Goal: Contribute content

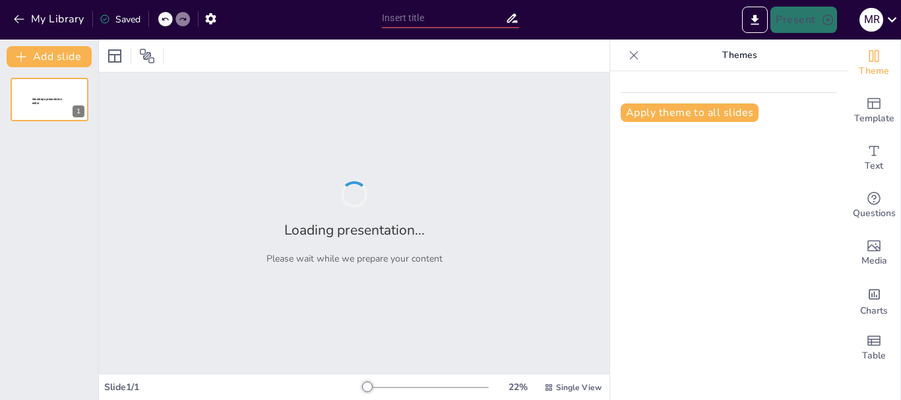
type input "Conociendo el Cuerpo: Desglose de los Sistemas Vitales"
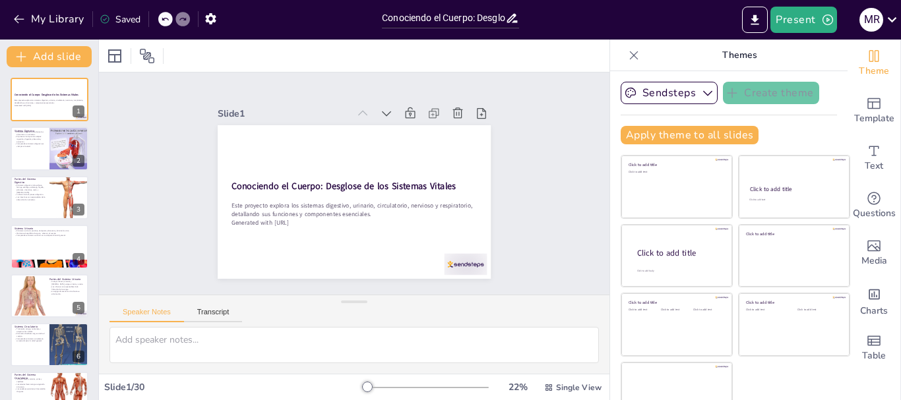
checkbox input "true"
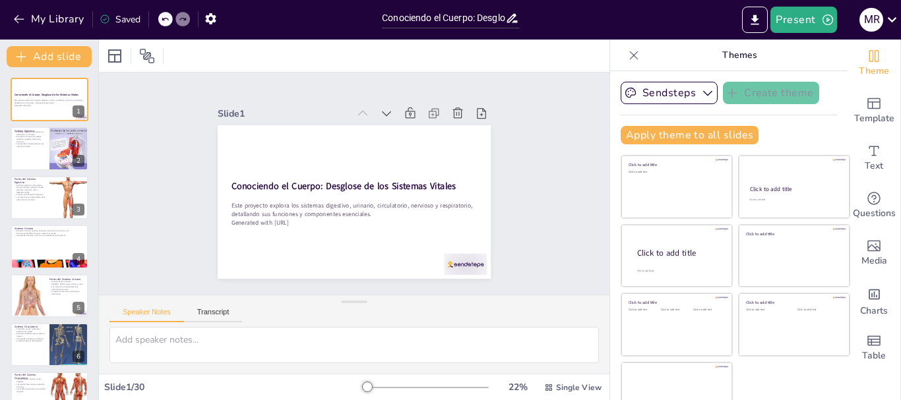
checkbox input "true"
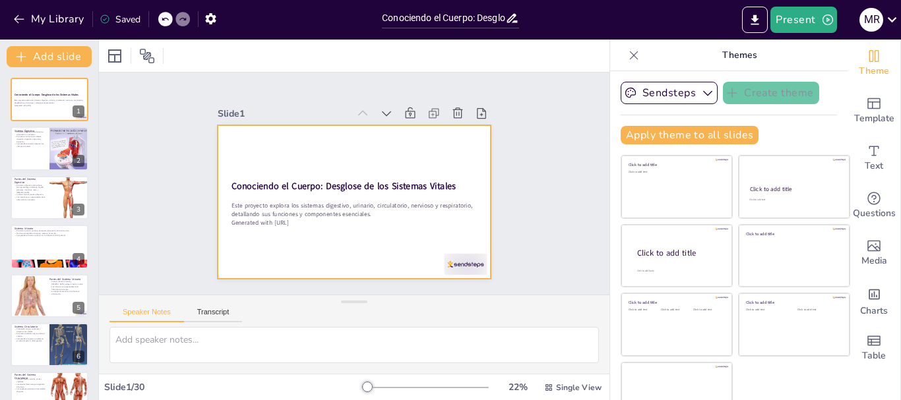
checkbox input "true"
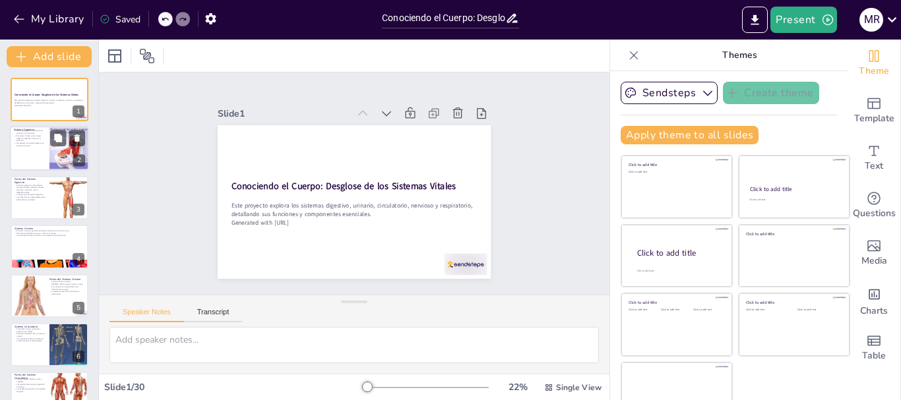
checkbox input "true"
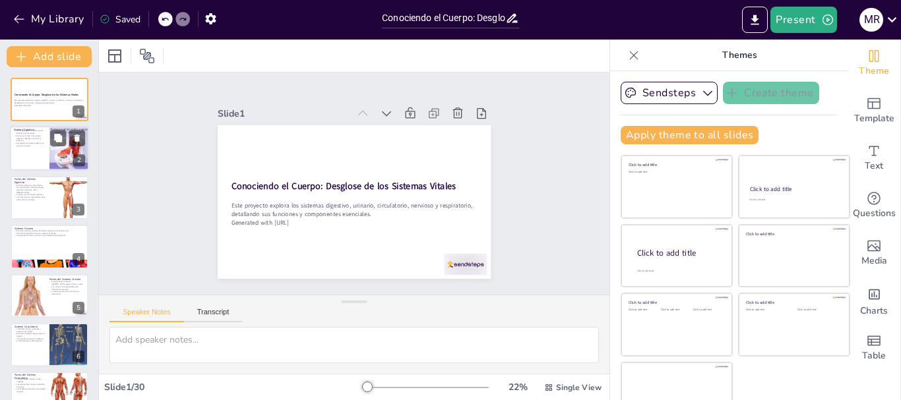
click at [69, 152] on div at bounding box center [69, 149] width 45 height 45
type textarea "La digestión es un proceso complejo que no solo involucra la descomposición fís…"
checkbox input "true"
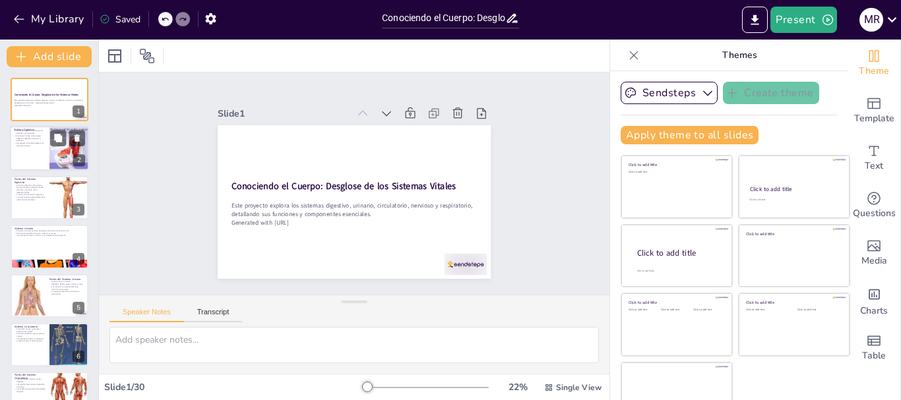
checkbox input "true"
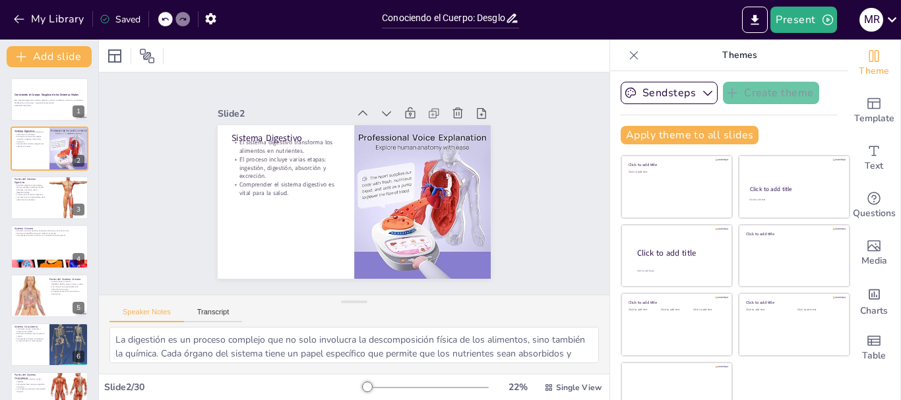
checkbox input "true"
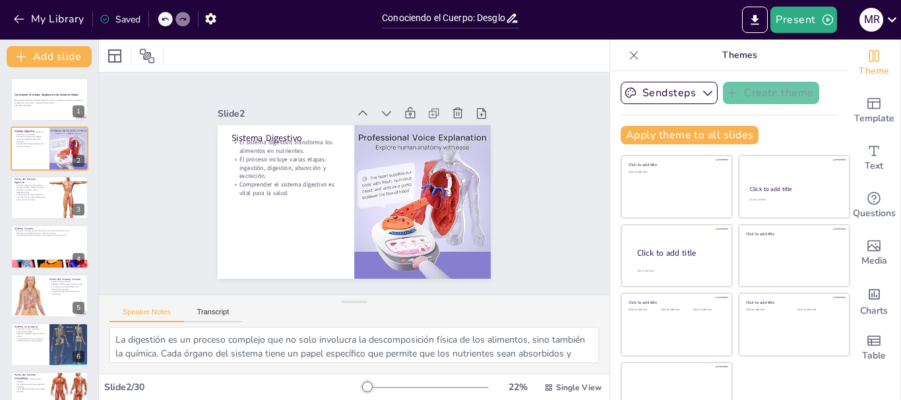
checkbox input "true"
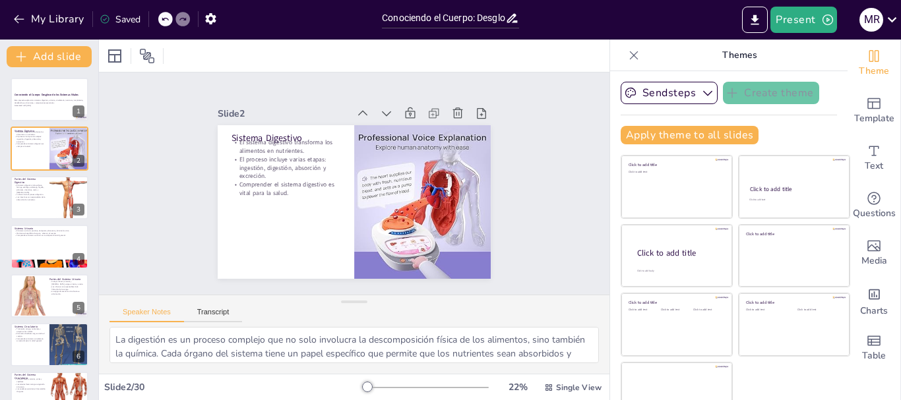
checkbox input "true"
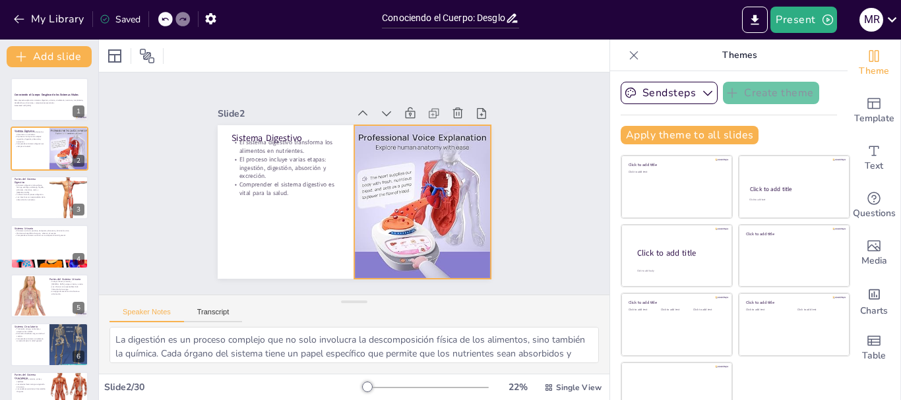
checkbox input "true"
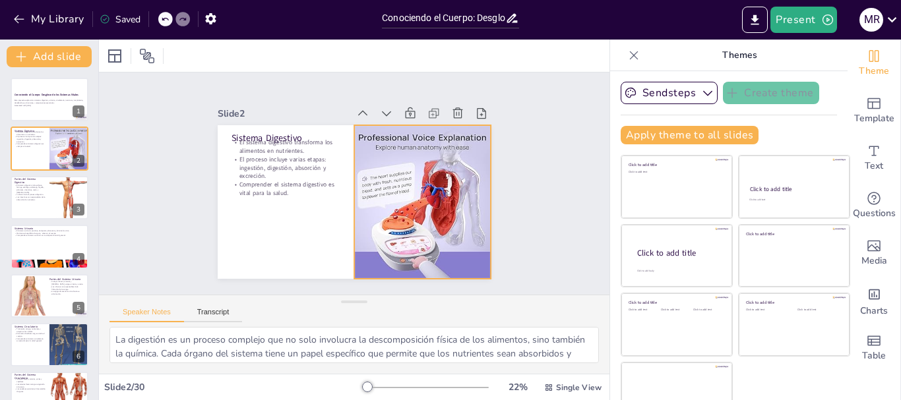
checkbox input "true"
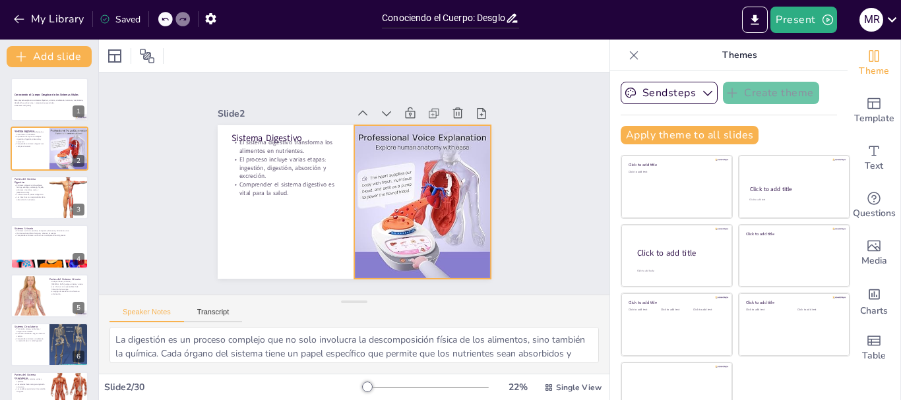
checkbox input "true"
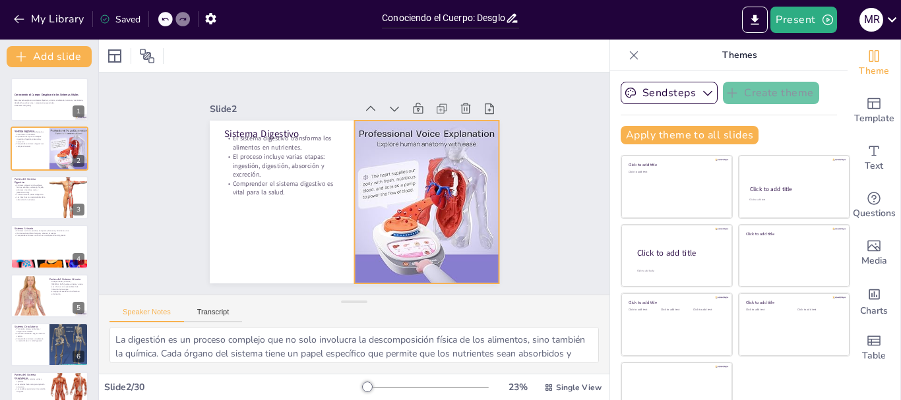
checkbox input "true"
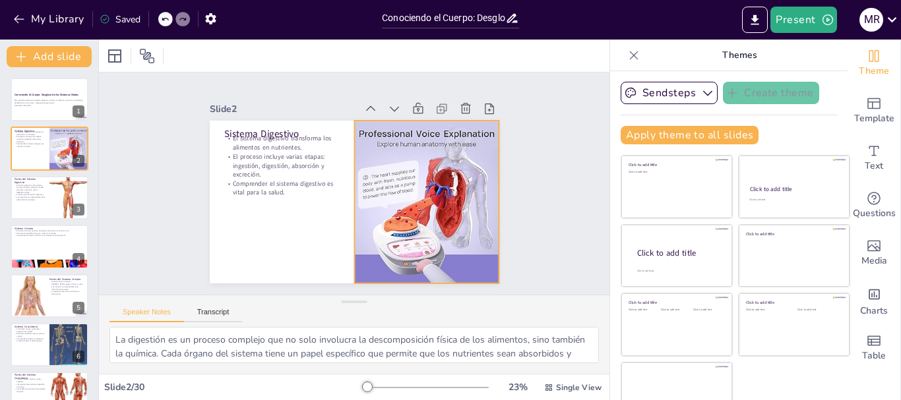
checkbox input "true"
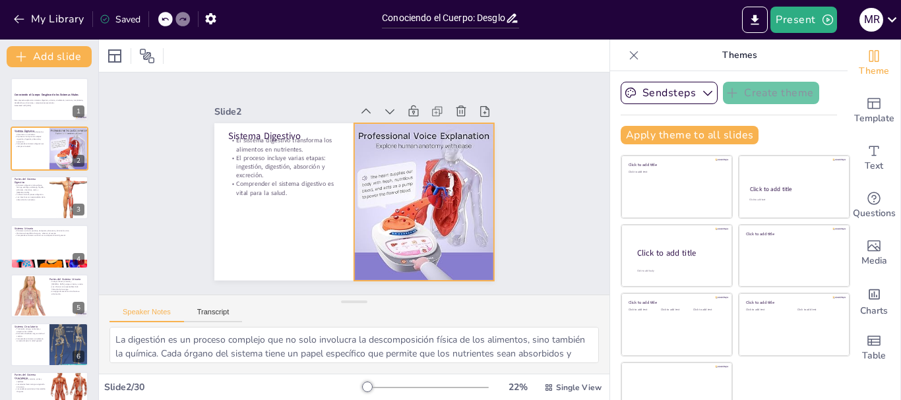
checkbox input "true"
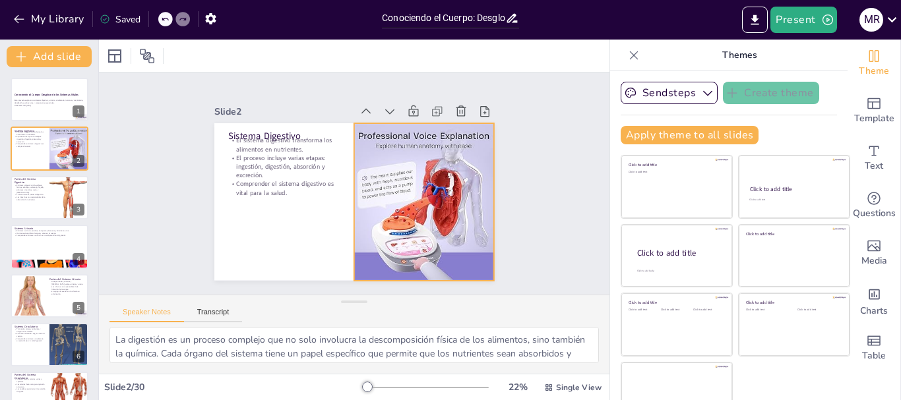
checkbox input "true"
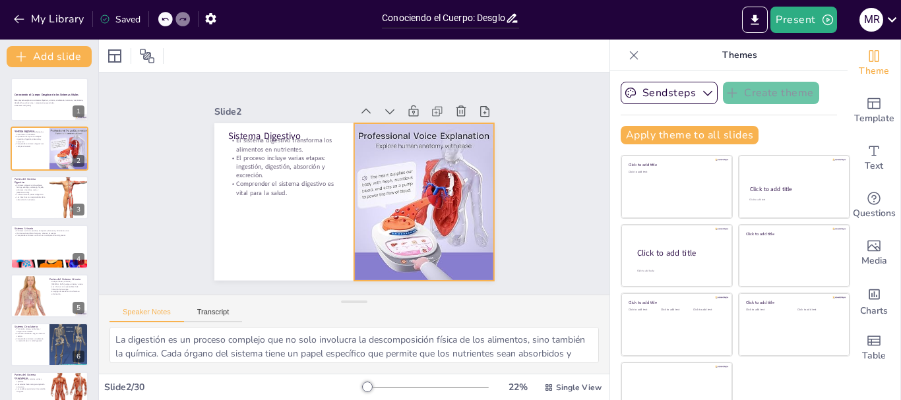
checkbox input "true"
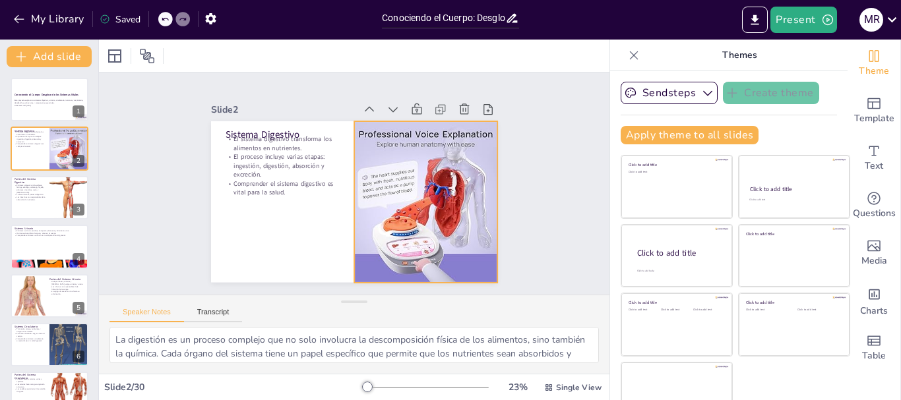
checkbox input "true"
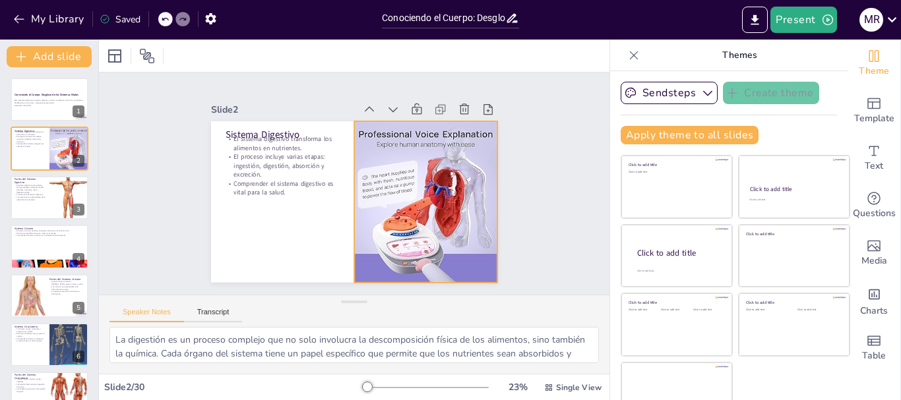
checkbox input "true"
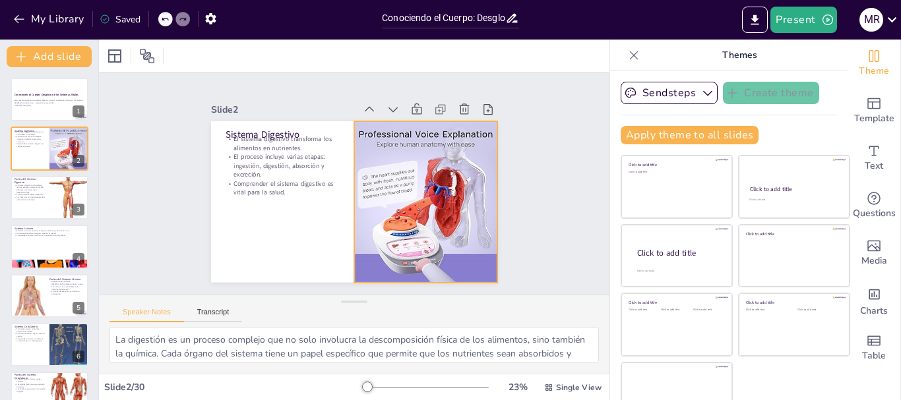
checkbox input "true"
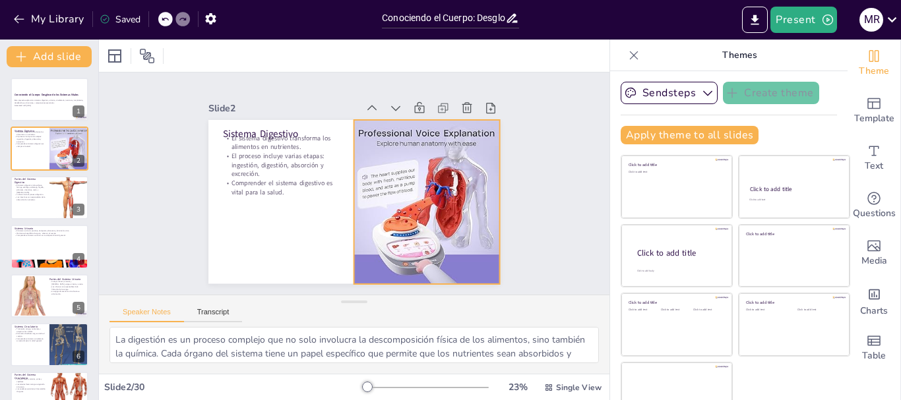
checkbox input "true"
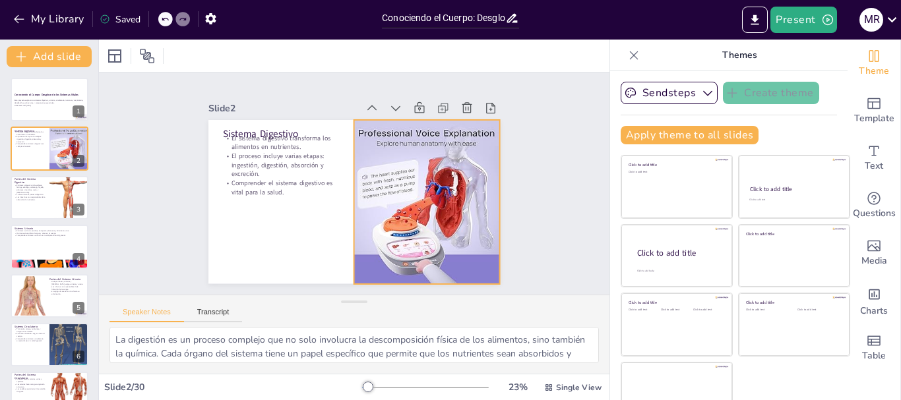
checkbox input "true"
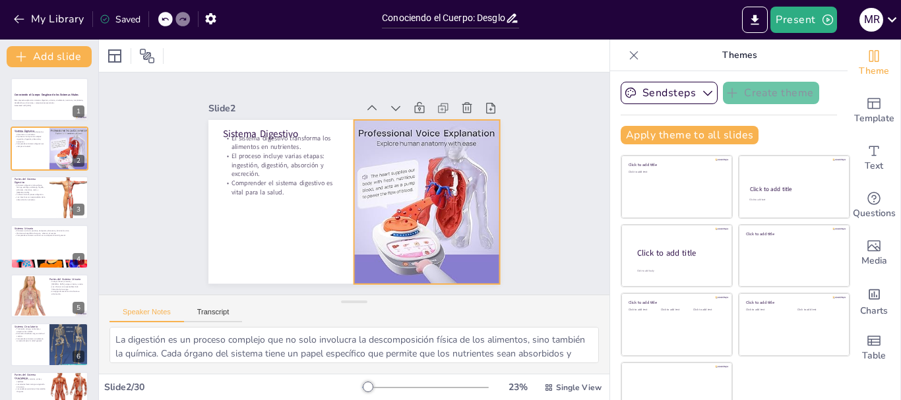
checkbox input "true"
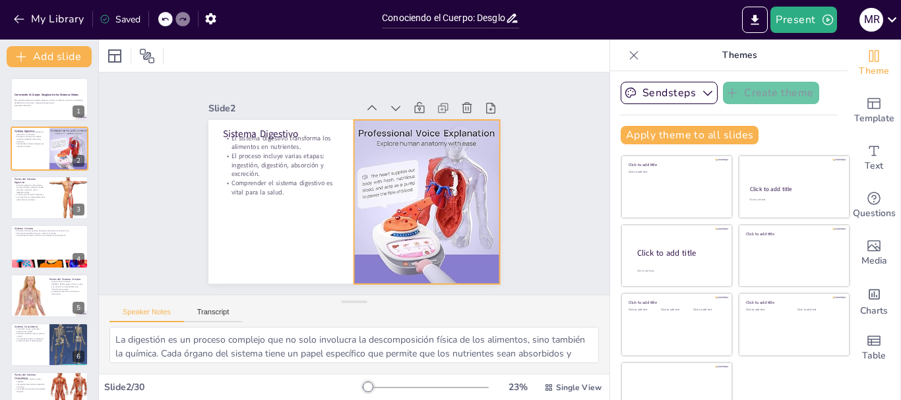
checkbox input "true"
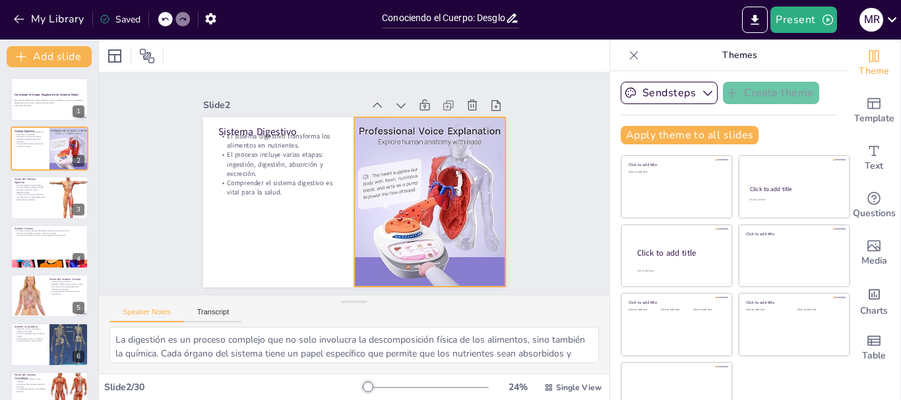
checkbox input "true"
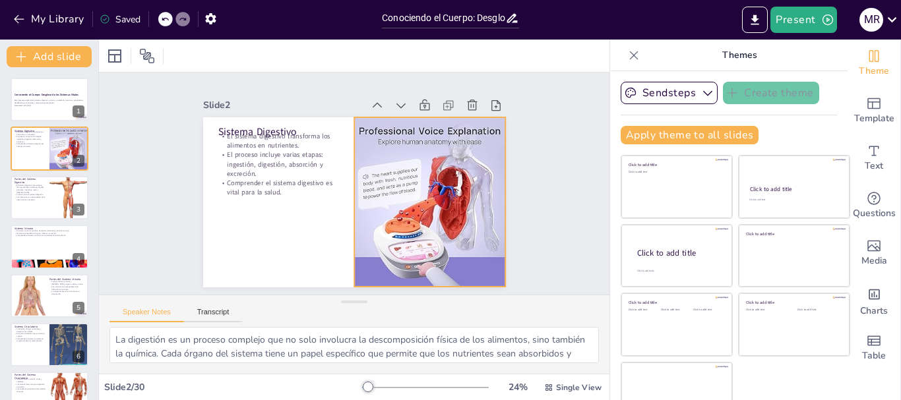
checkbox input "true"
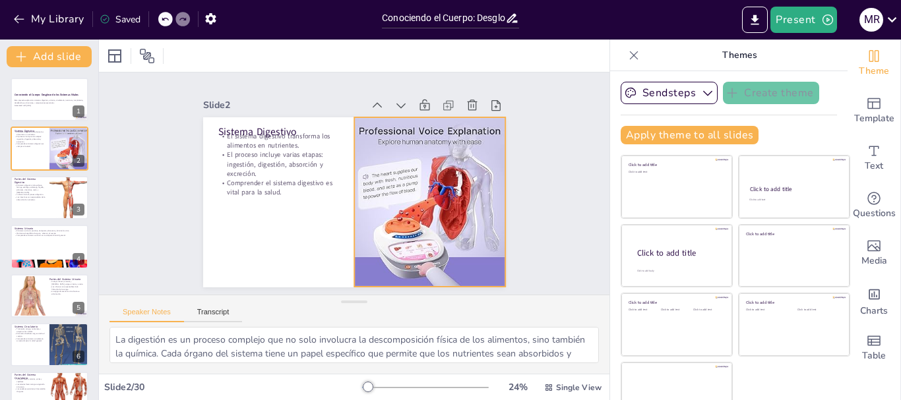
checkbox input "true"
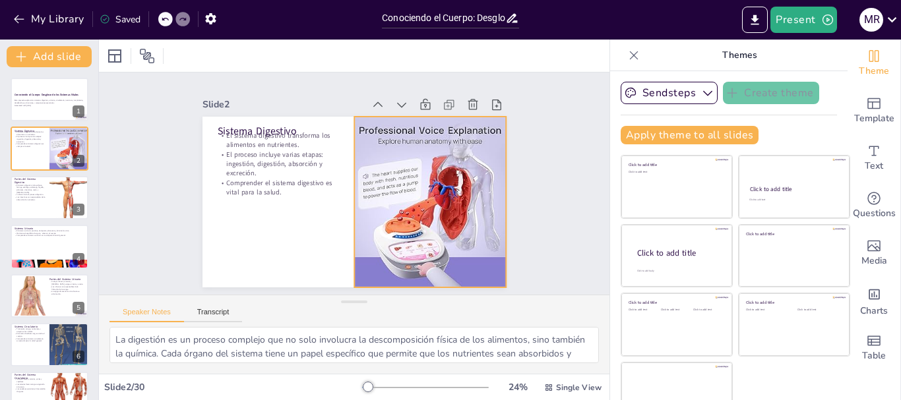
checkbox input "true"
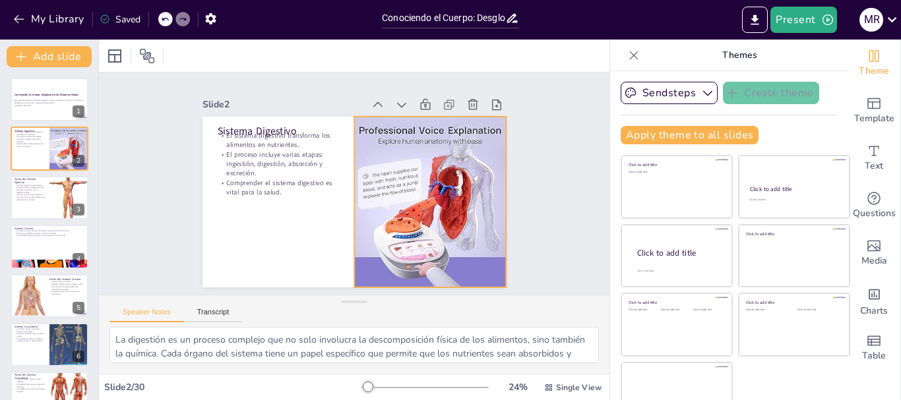
checkbox input "true"
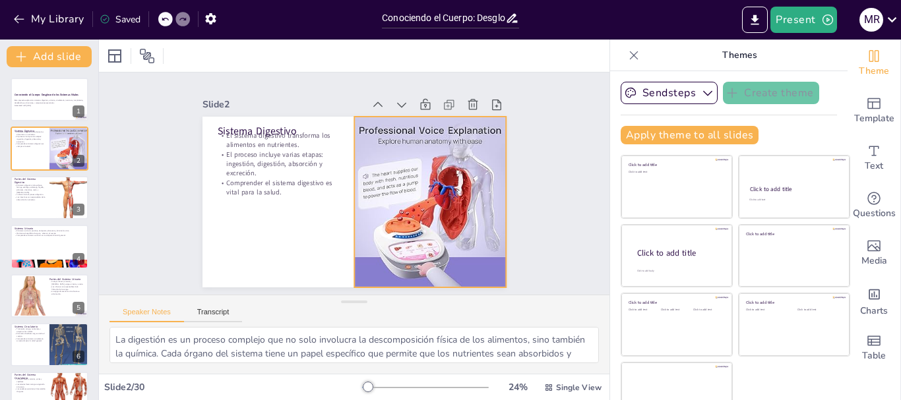
checkbox input "true"
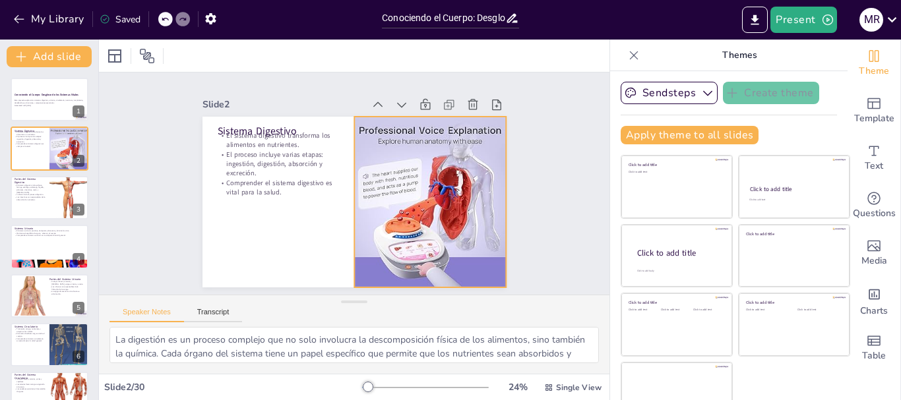
checkbox input "true"
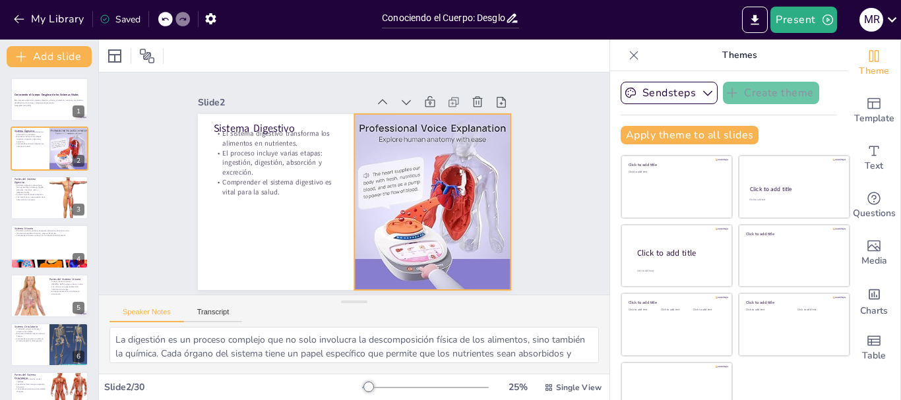
checkbox input "true"
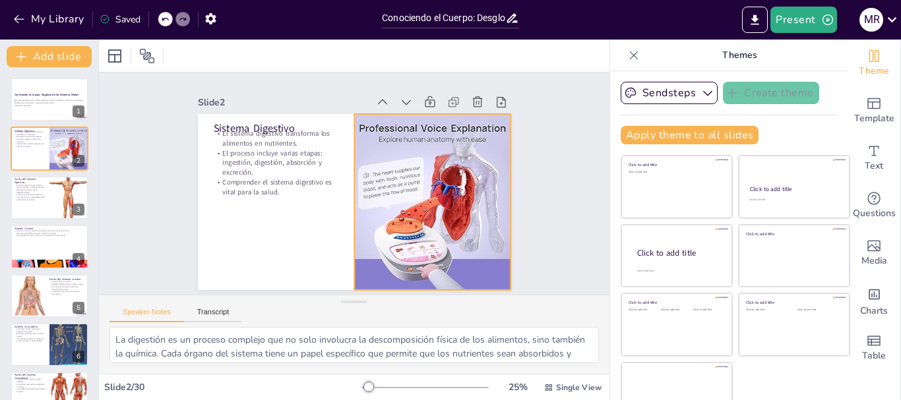
checkbox input "true"
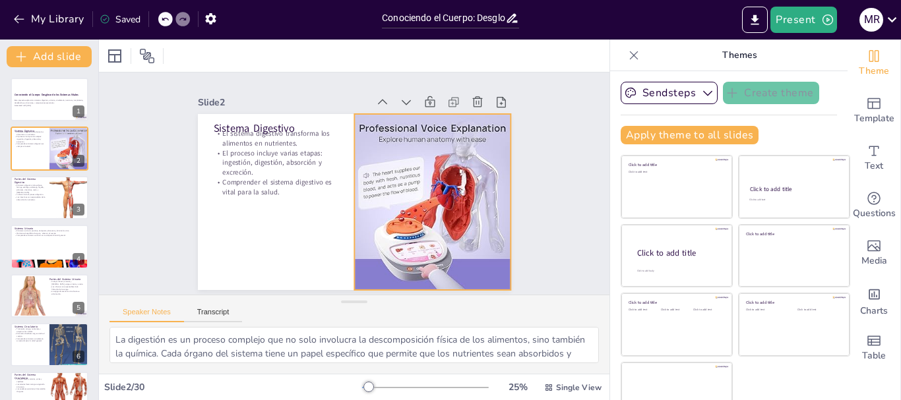
checkbox input "true"
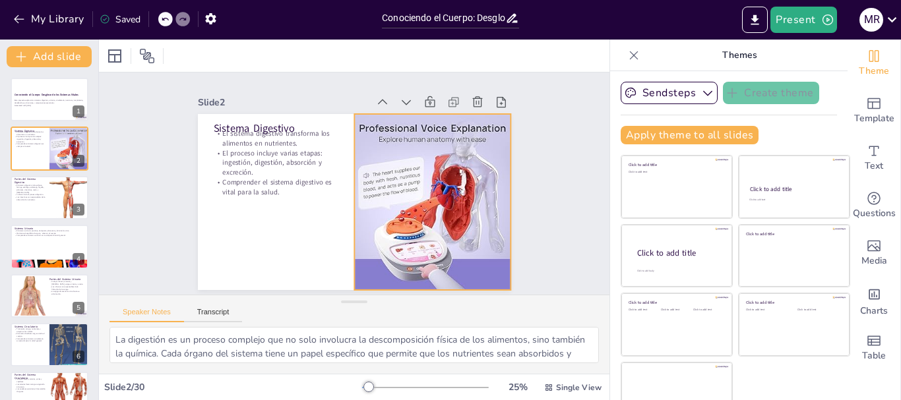
checkbox input "true"
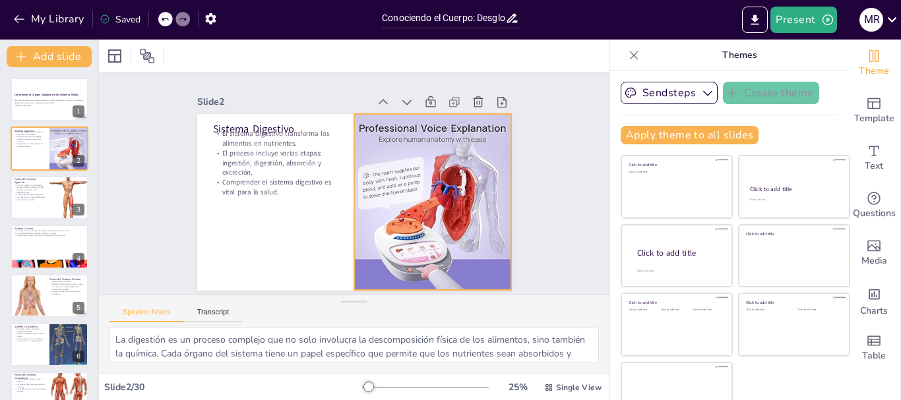
checkbox input "true"
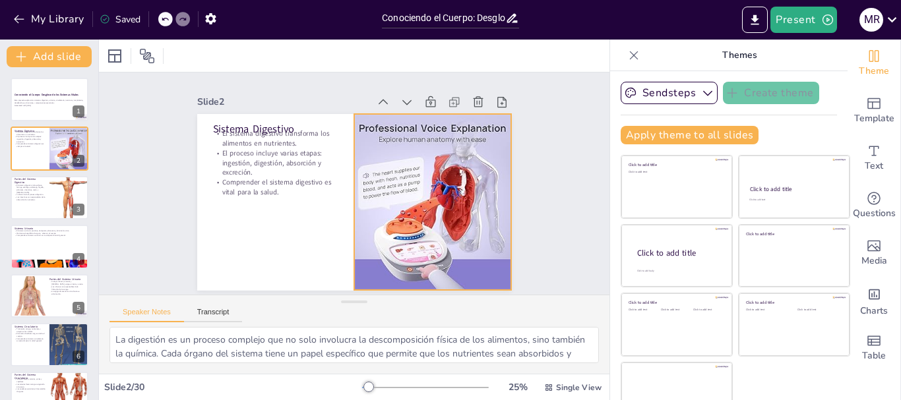
checkbox input "true"
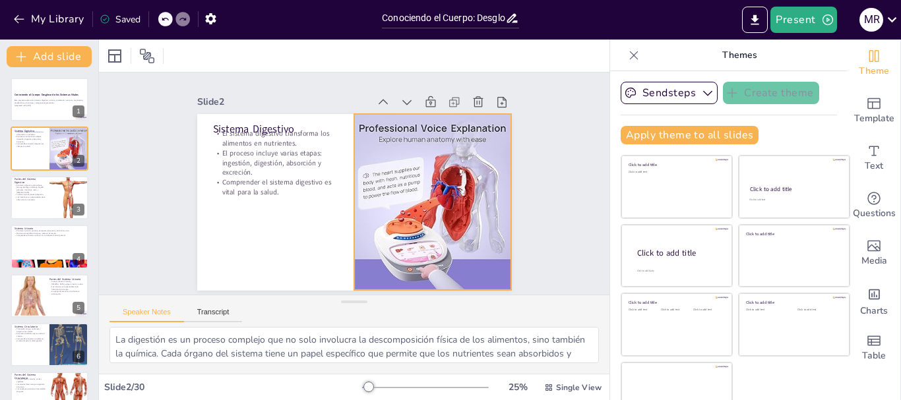
checkbox input "true"
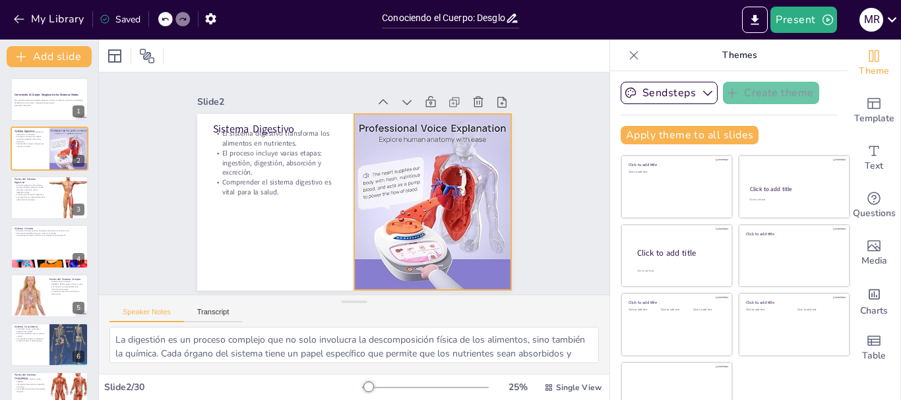
checkbox input "true"
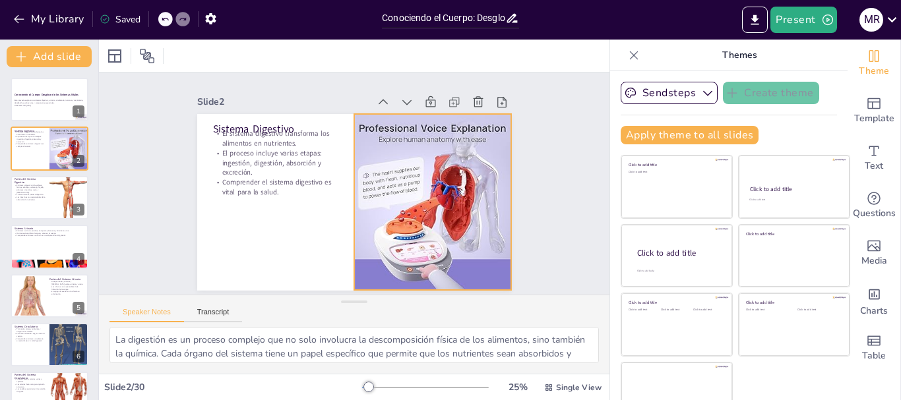
checkbox input "true"
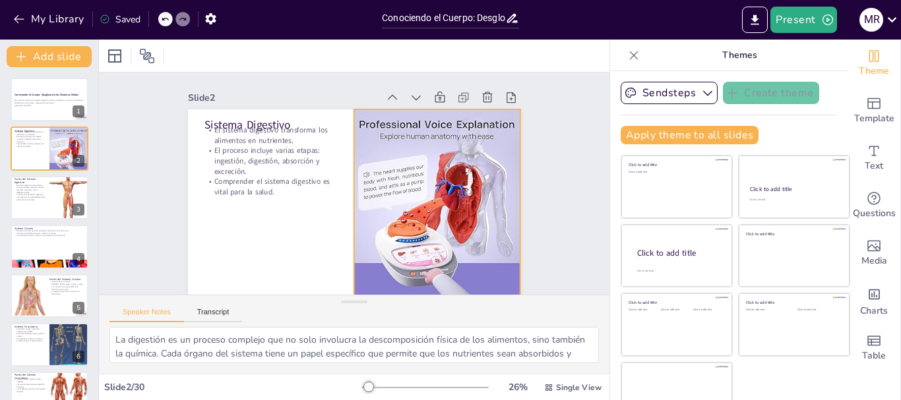
checkbox input "true"
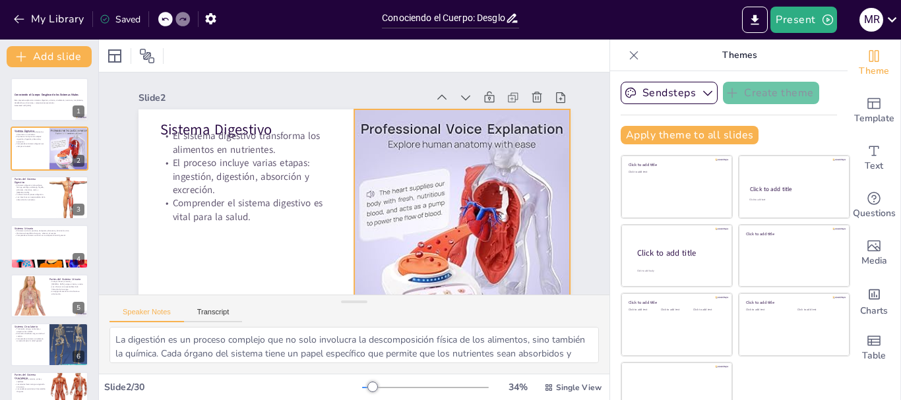
scroll to position [68, 0]
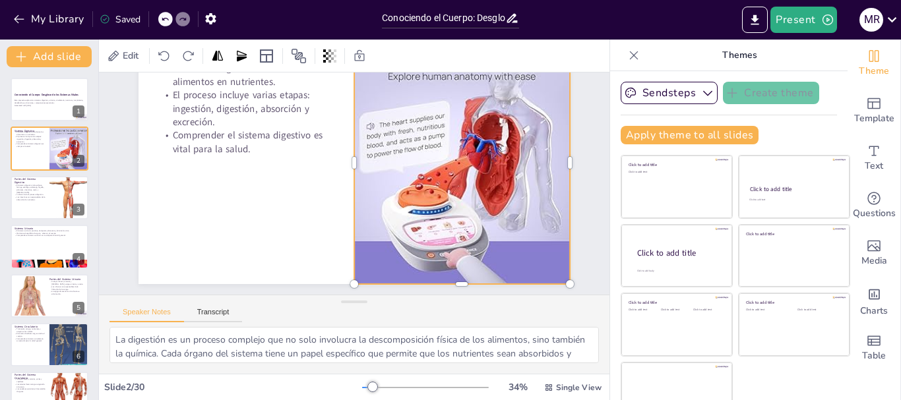
click at [366, 131] on div at bounding box center [244, 193] width 267 height 267
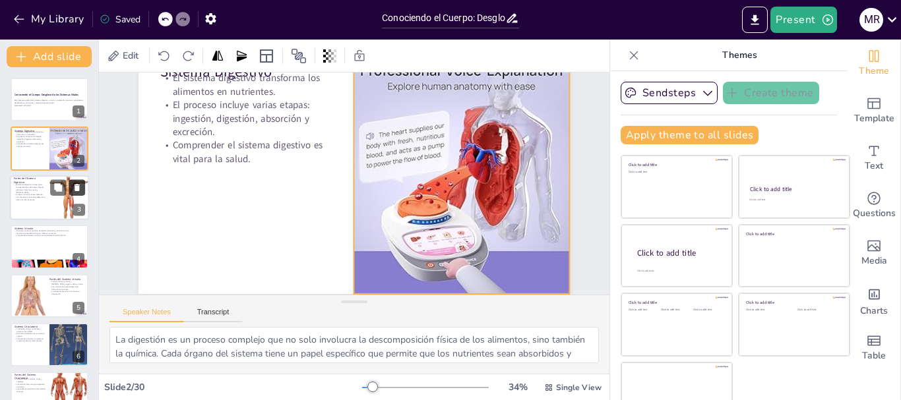
click at [73, 189] on icon at bounding box center [77, 187] width 9 height 9
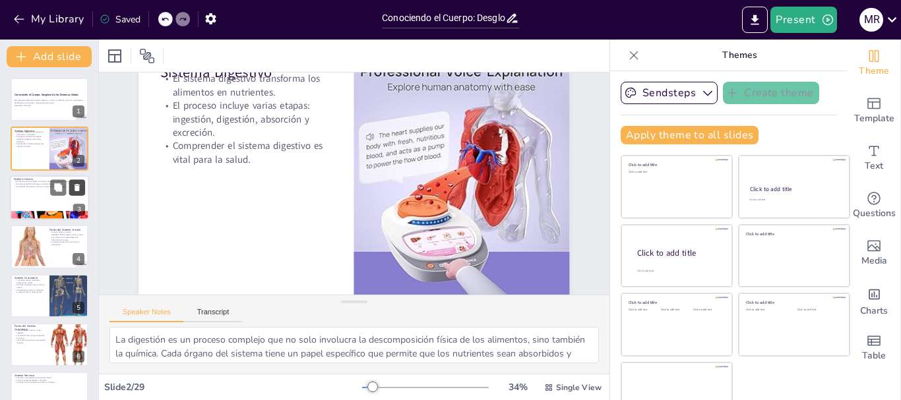
scroll to position [67, 0]
click at [65, 208] on div at bounding box center [49, 197] width 79 height 45
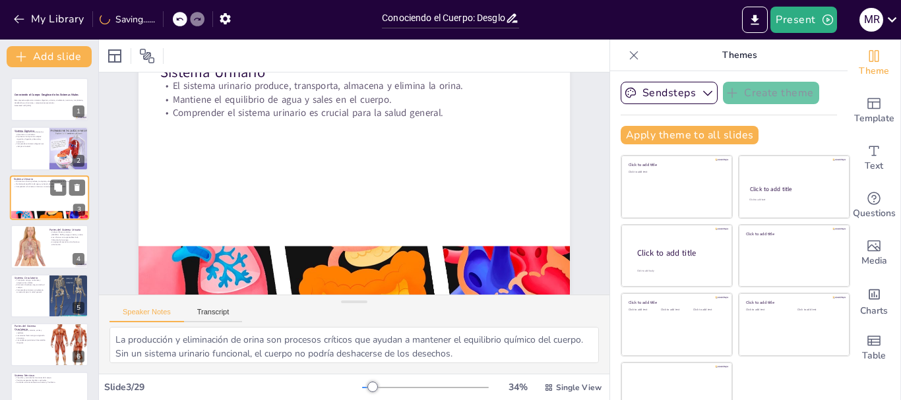
scroll to position [0, 0]
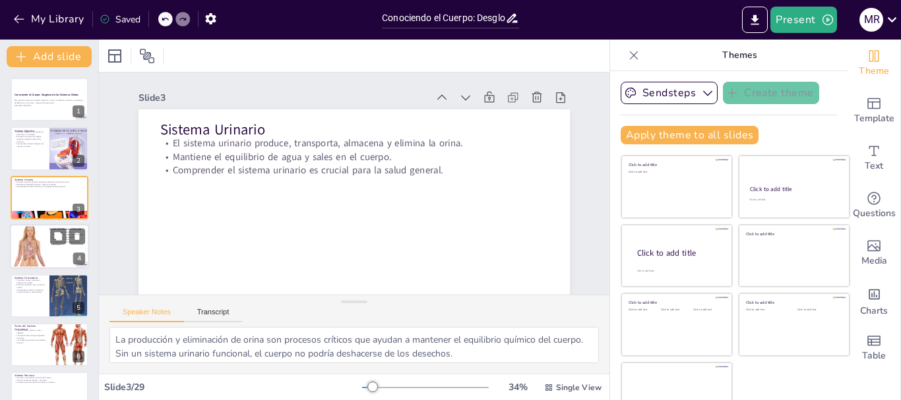
click at [61, 247] on div at bounding box center [49, 246] width 79 height 45
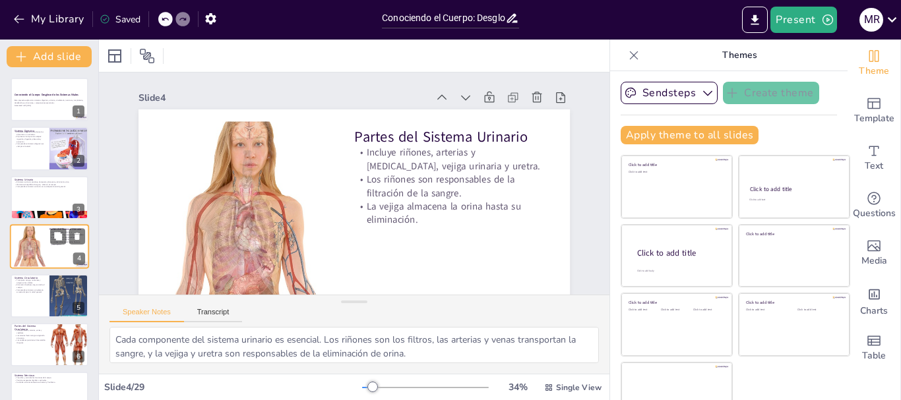
scroll to position [13, 0]
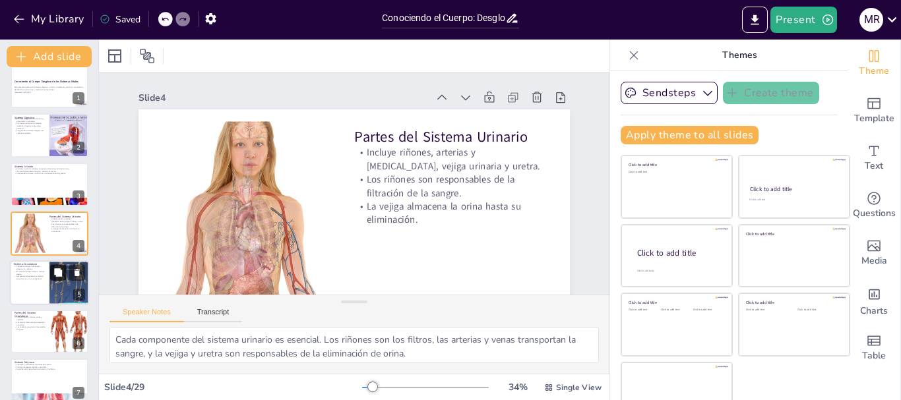
click at [64, 273] on button at bounding box center [58, 273] width 16 height 16
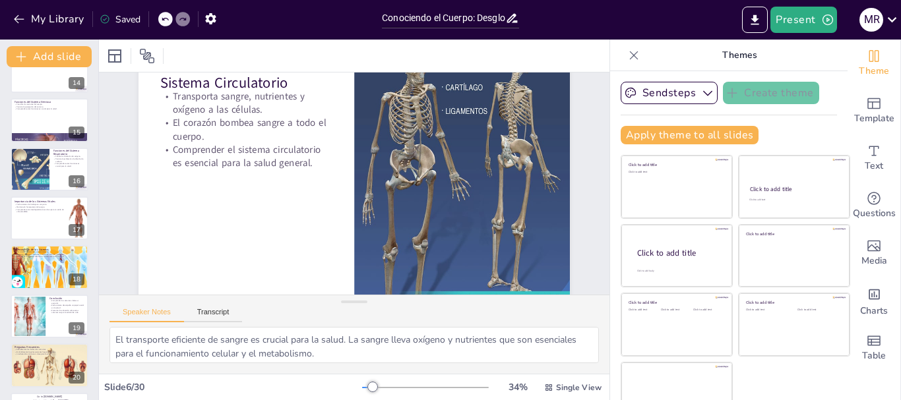
scroll to position [1155, 0]
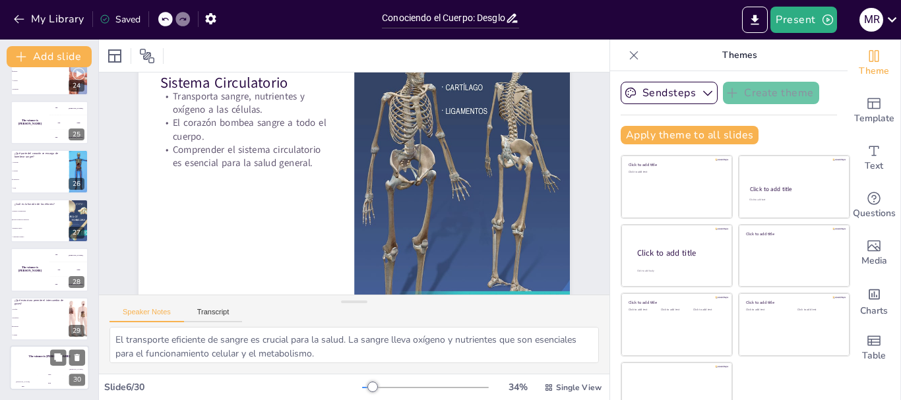
click at [49, 367] on div "The winner is [PERSON_NAME]" at bounding box center [49, 357] width 79 height 22
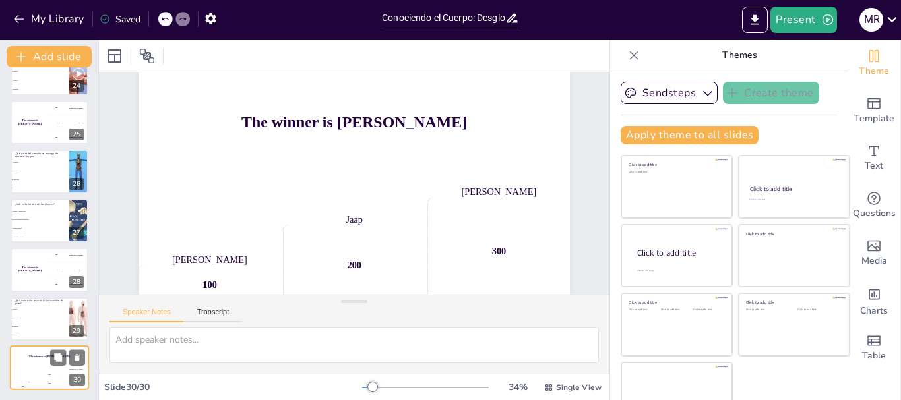
scroll to position [47, 0]
click at [34, 321] on li "Bronquios" at bounding box center [39, 318] width 59 height 9
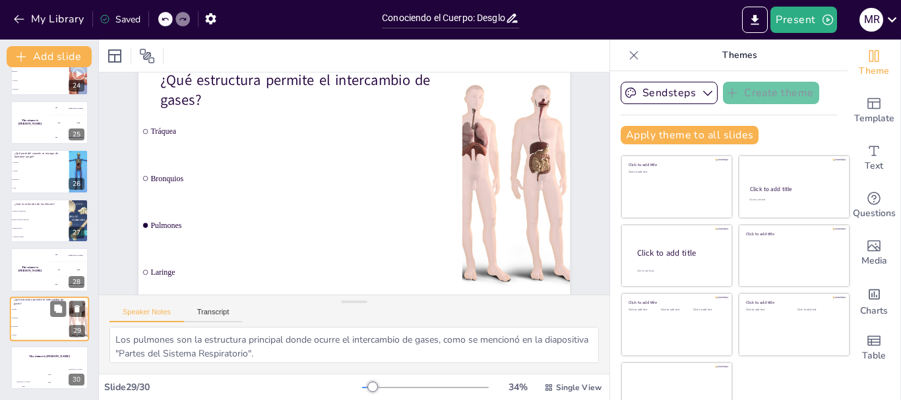
scroll to position [0, 0]
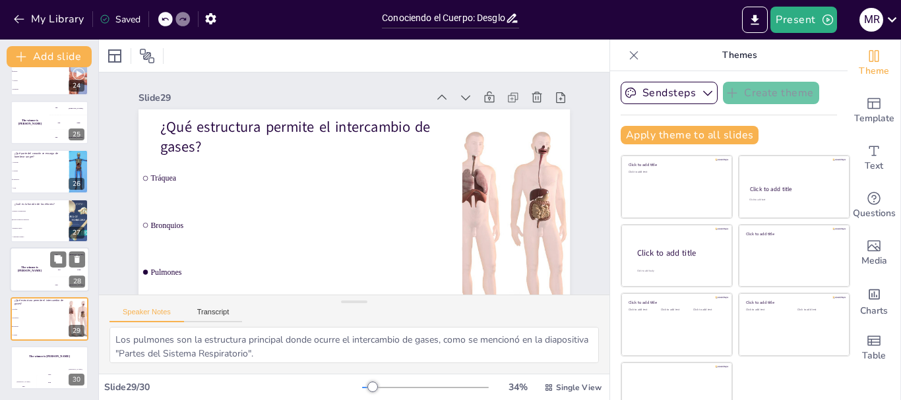
click at [26, 274] on div "The winner is [PERSON_NAME]" at bounding box center [30, 269] width 40 height 45
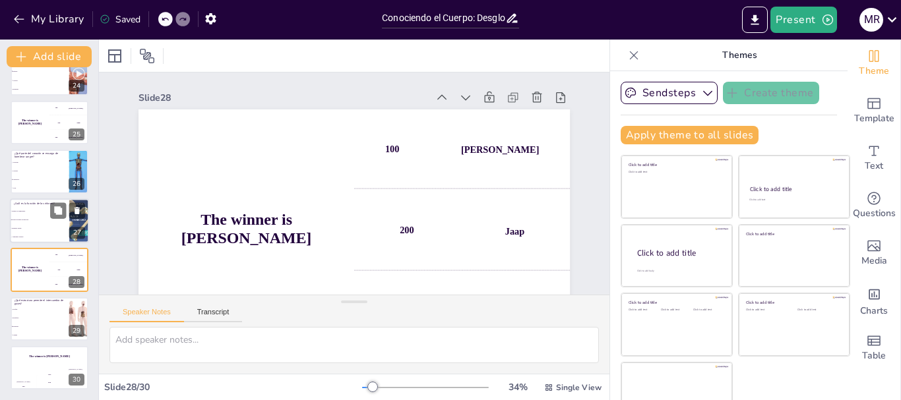
click at [35, 229] on span "Bombear sangre" at bounding box center [40, 229] width 57 height 2
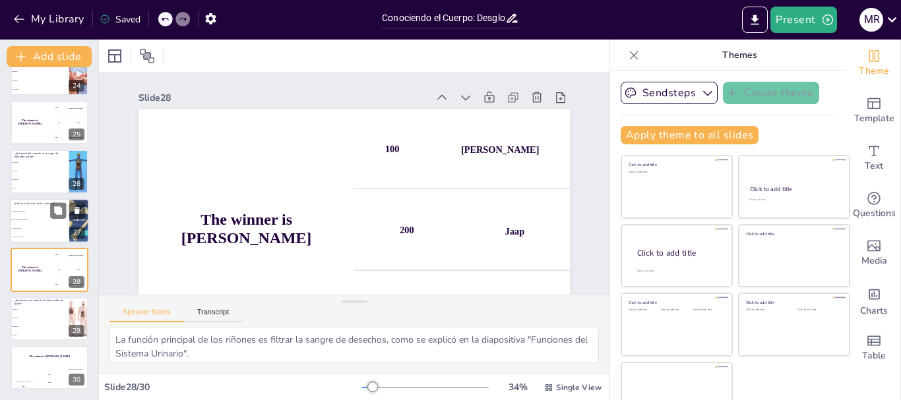
scroll to position [1141, 0]
